Goal: Obtain resource: Obtain resource

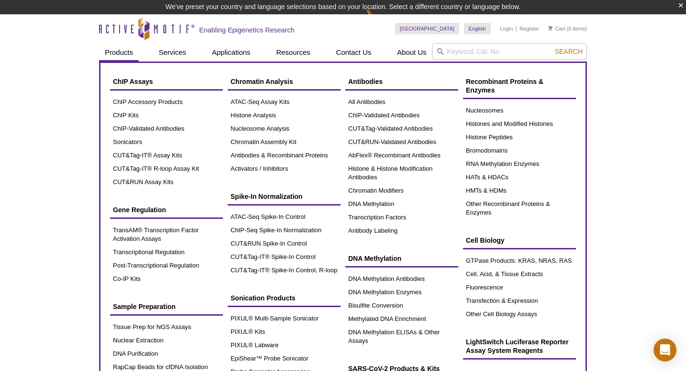
scroll to position [14, 0]
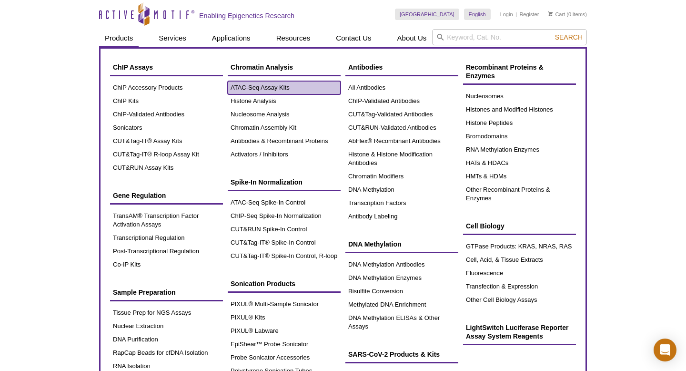
click at [260, 86] on link "ATAC-Seq Assay Kits" at bounding box center [284, 87] width 113 height 13
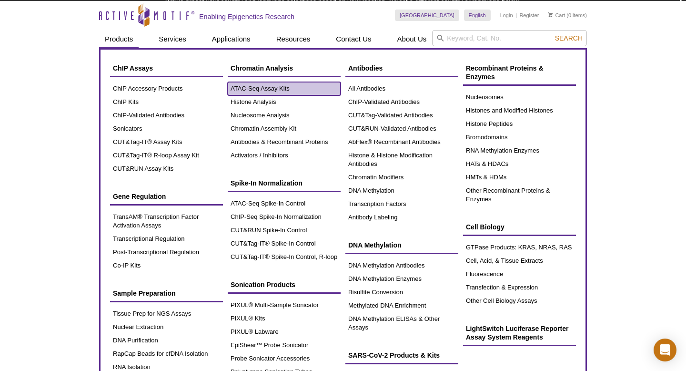
scroll to position [0, 0]
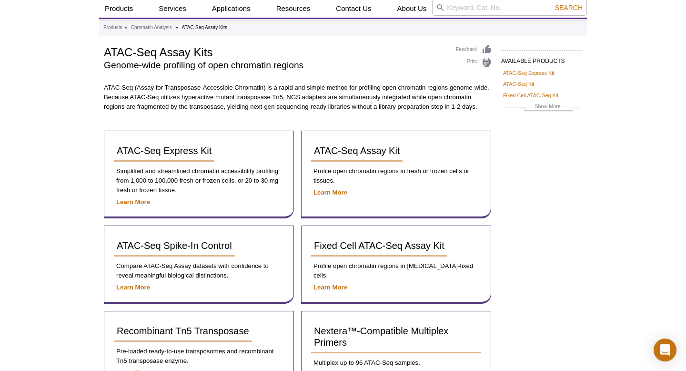
scroll to position [54, 0]
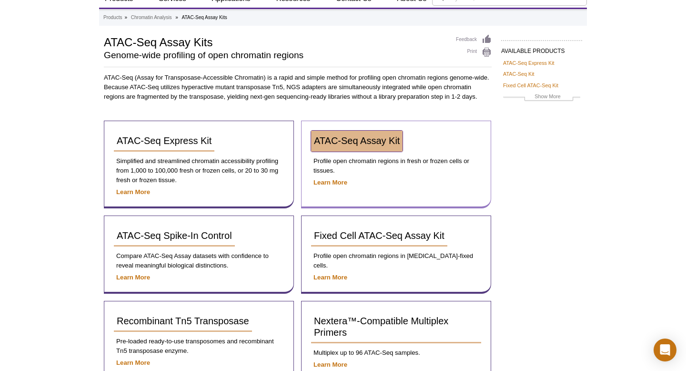
click at [368, 138] on span "ATAC-Seq Assay Kit" at bounding box center [357, 140] width 86 height 10
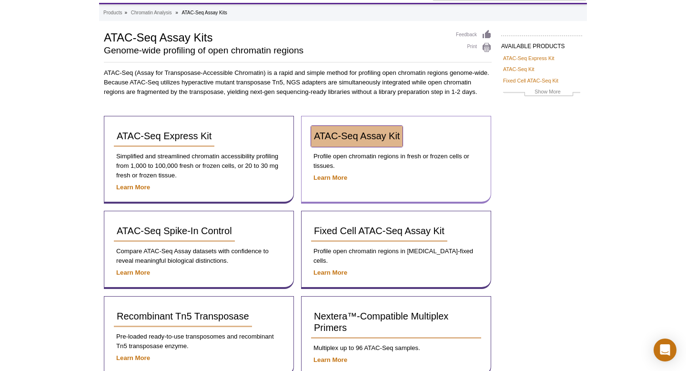
scroll to position [40, 0]
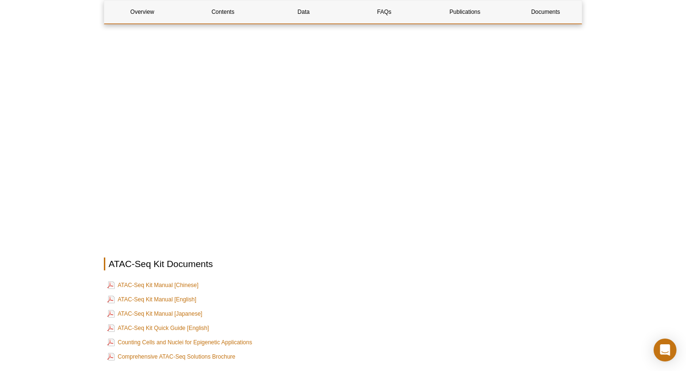
scroll to position [2257, 0]
click at [180, 293] on link "ATAC-Seq Kit Manual [English]" at bounding box center [151, 298] width 89 height 11
